Goal: Task Accomplishment & Management: Use online tool/utility

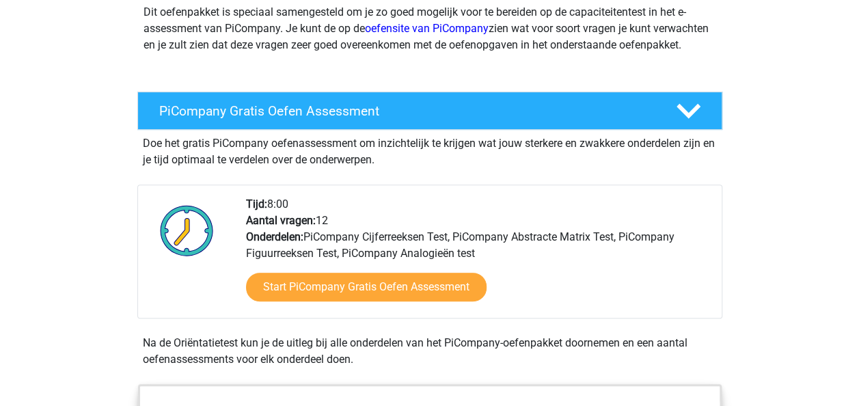
scroll to position [205, 0]
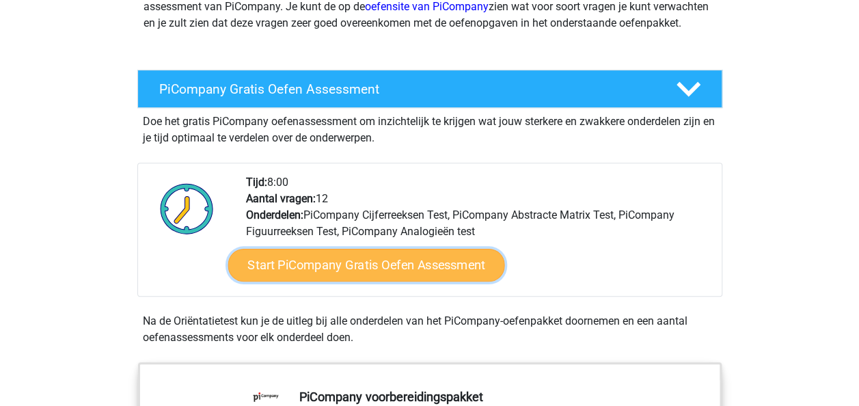
click at [346, 277] on link "Start PiCompany Gratis Oefen Assessment" at bounding box center [366, 265] width 277 height 33
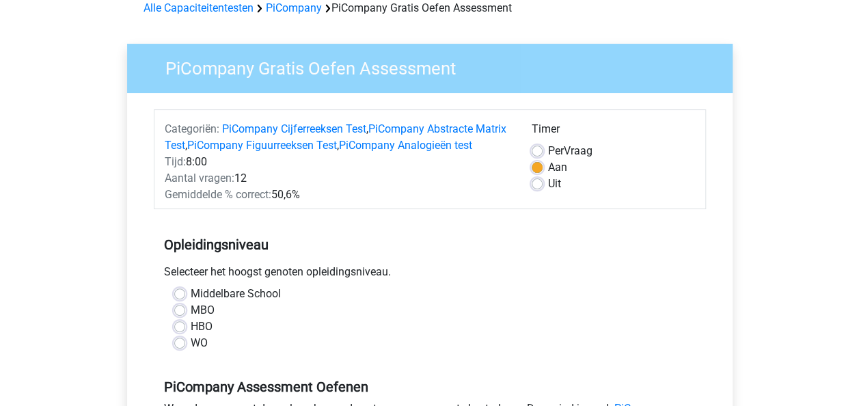
scroll to position [137, 0]
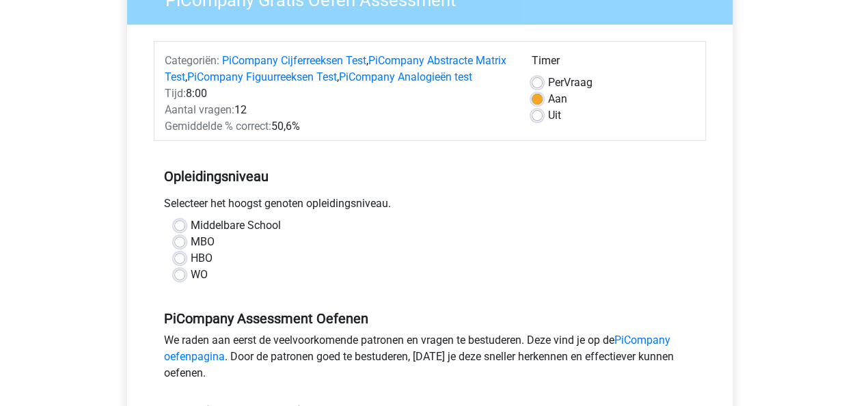
click at [191, 283] on label "WO" at bounding box center [199, 274] width 17 height 16
click at [181, 280] on input "WO" at bounding box center [179, 273] width 11 height 14
radio input "true"
click at [548, 114] on label "Uit" at bounding box center [554, 115] width 13 height 16
click at [538, 114] on input "Uit" at bounding box center [537, 114] width 11 height 14
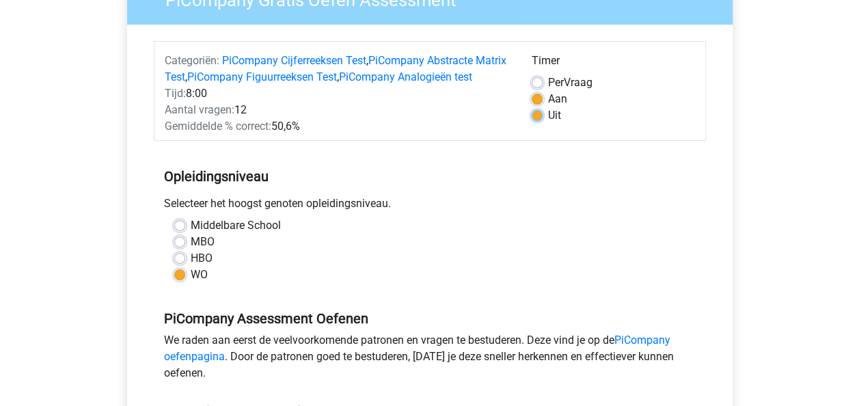
radio input "true"
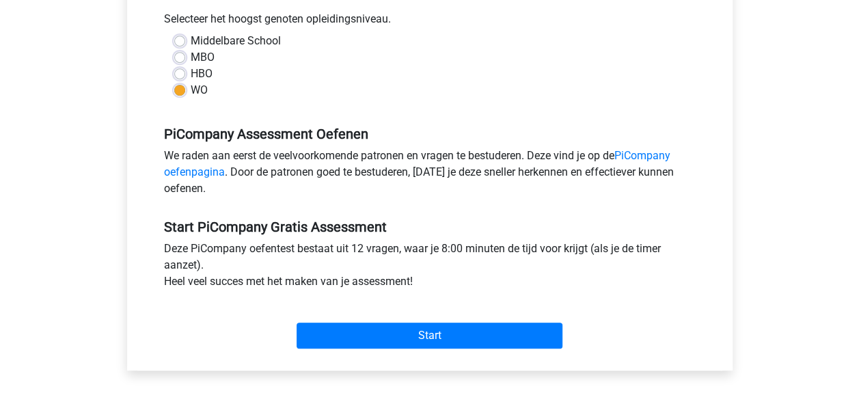
scroll to position [342, 0]
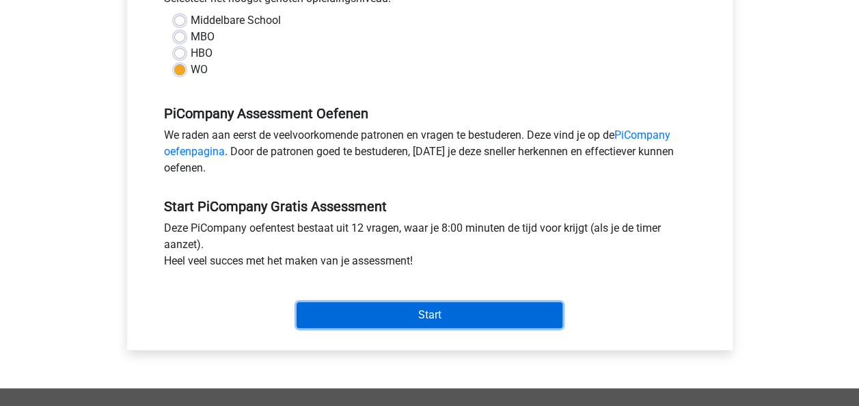
click at [430, 325] on input "Start" at bounding box center [430, 315] width 266 height 26
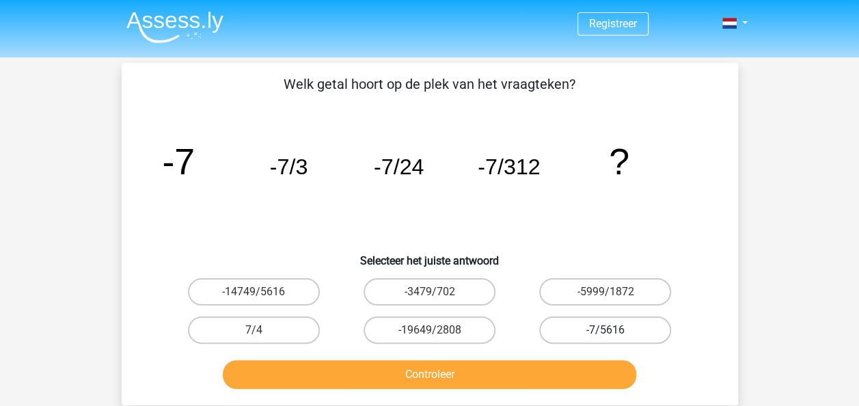
click at [623, 327] on label "-7/5616" at bounding box center [605, 329] width 132 height 27
click at [614, 330] on input "-7/5616" at bounding box center [609, 334] width 9 height 9
radio input "true"
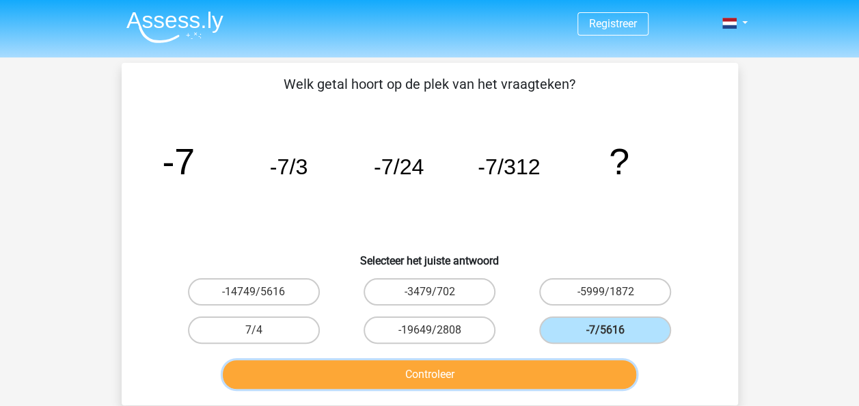
click at [521, 371] on button "Controleer" at bounding box center [429, 374] width 413 height 29
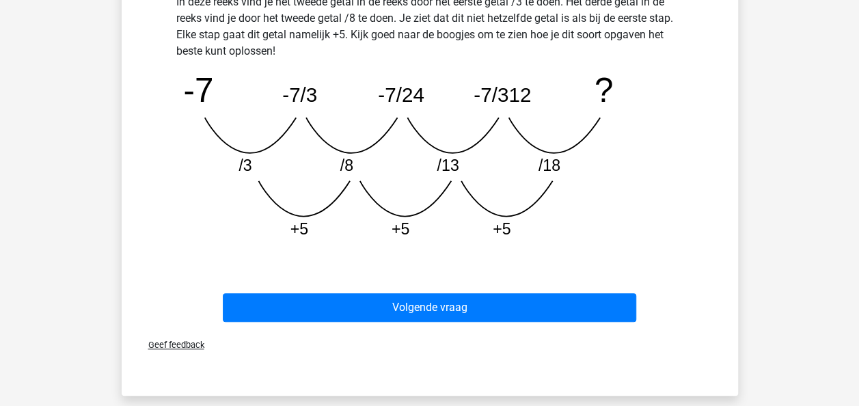
scroll to position [410, 0]
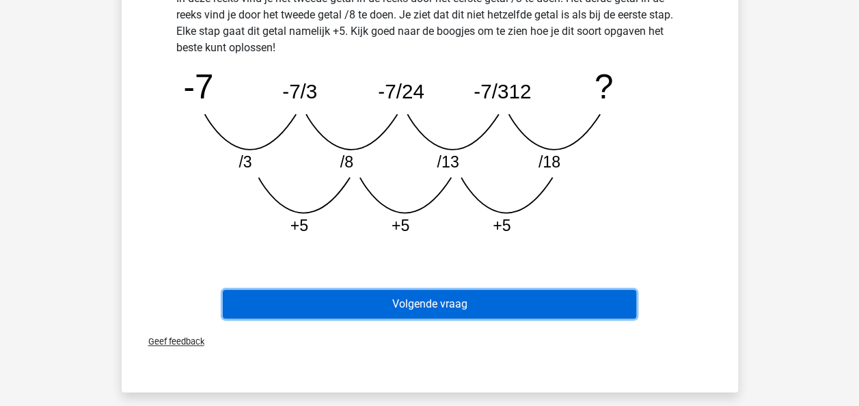
click at [400, 302] on button "Volgende vraag" at bounding box center [429, 304] width 413 height 29
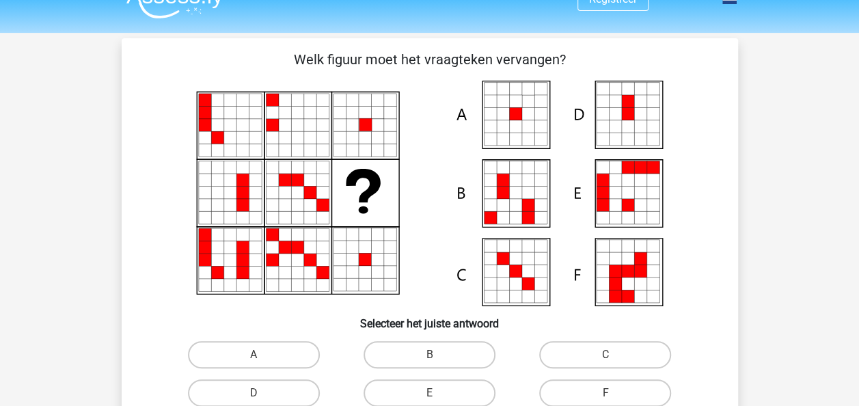
scroll to position [0, 0]
